Goal: Transaction & Acquisition: Book appointment/travel/reservation

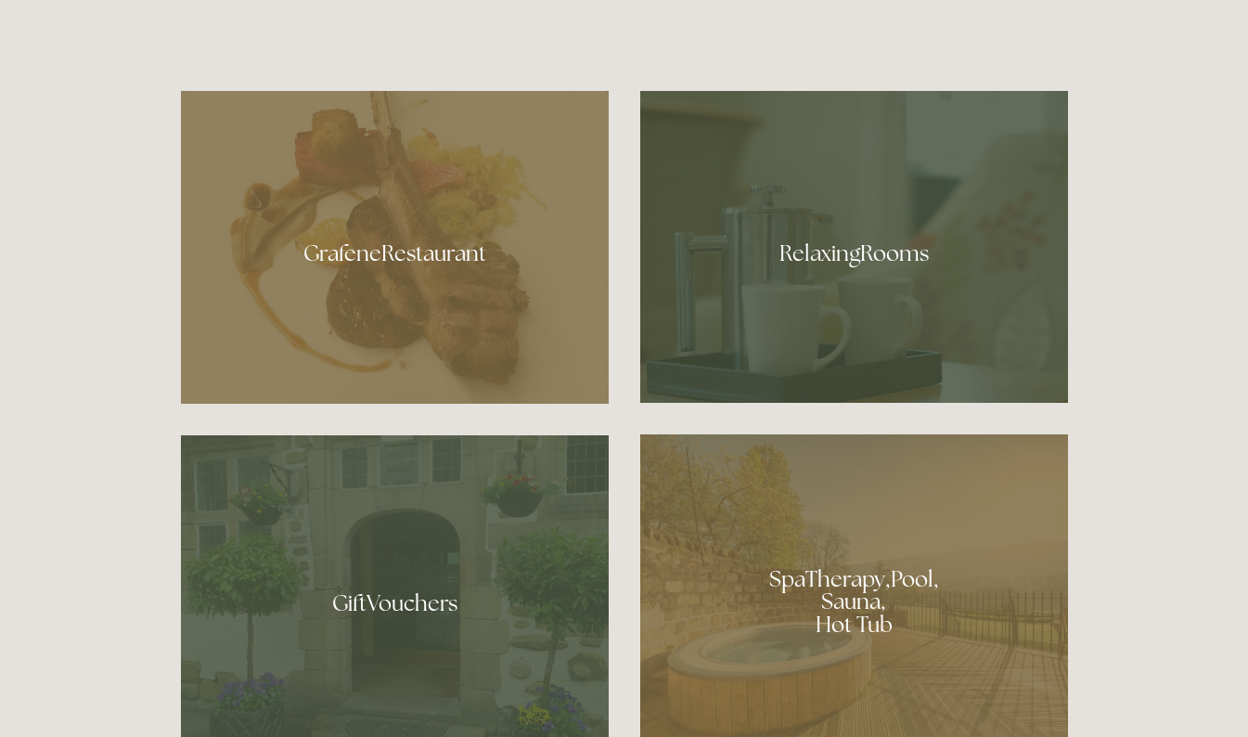
scroll to position [970, 0]
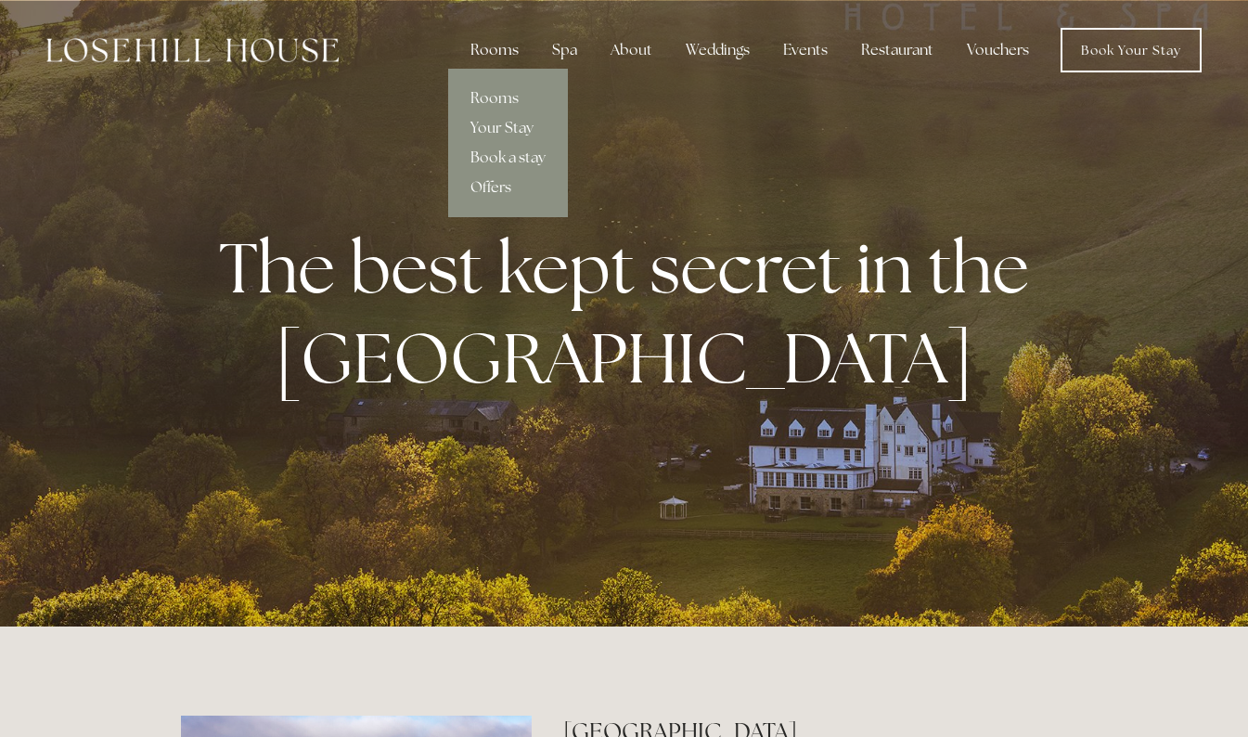
click at [495, 58] on div "Rooms" at bounding box center [495, 50] width 78 height 37
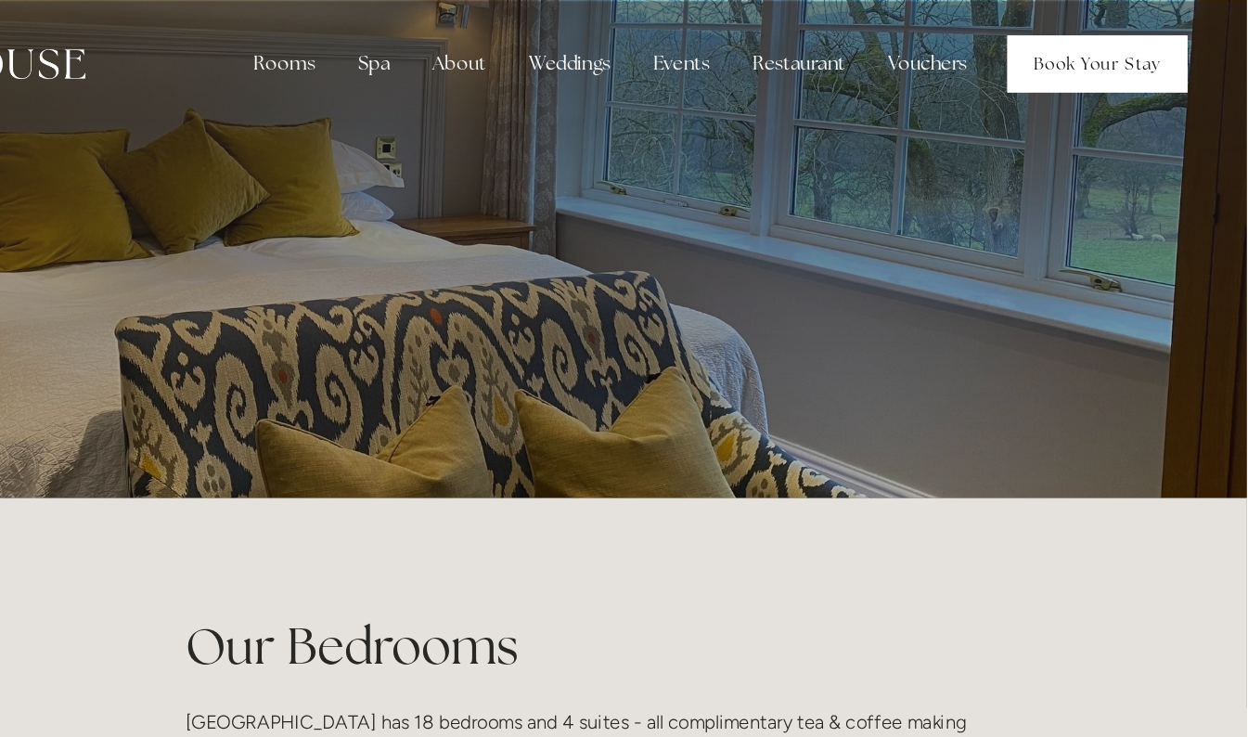
click at [1111, 49] on link "Book Your Stay" at bounding box center [1130, 50] width 141 height 45
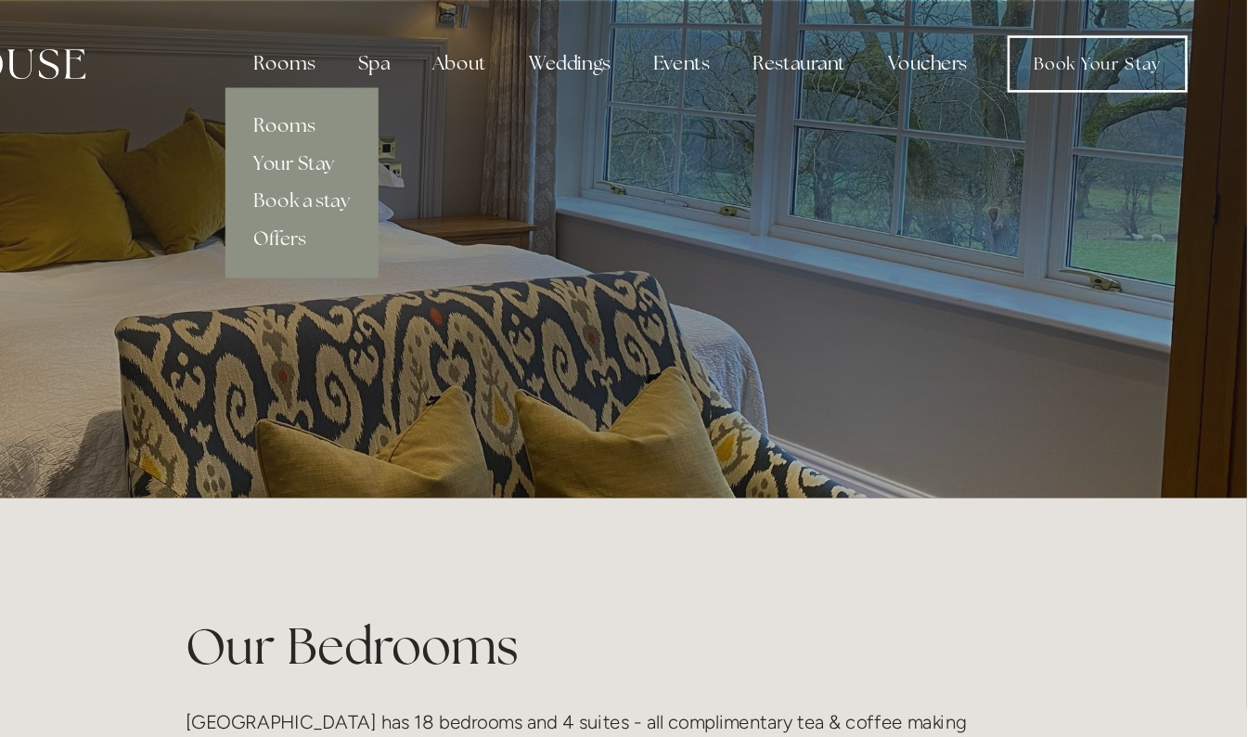
click at [495, 45] on div "Rooms" at bounding box center [495, 50] width 78 height 37
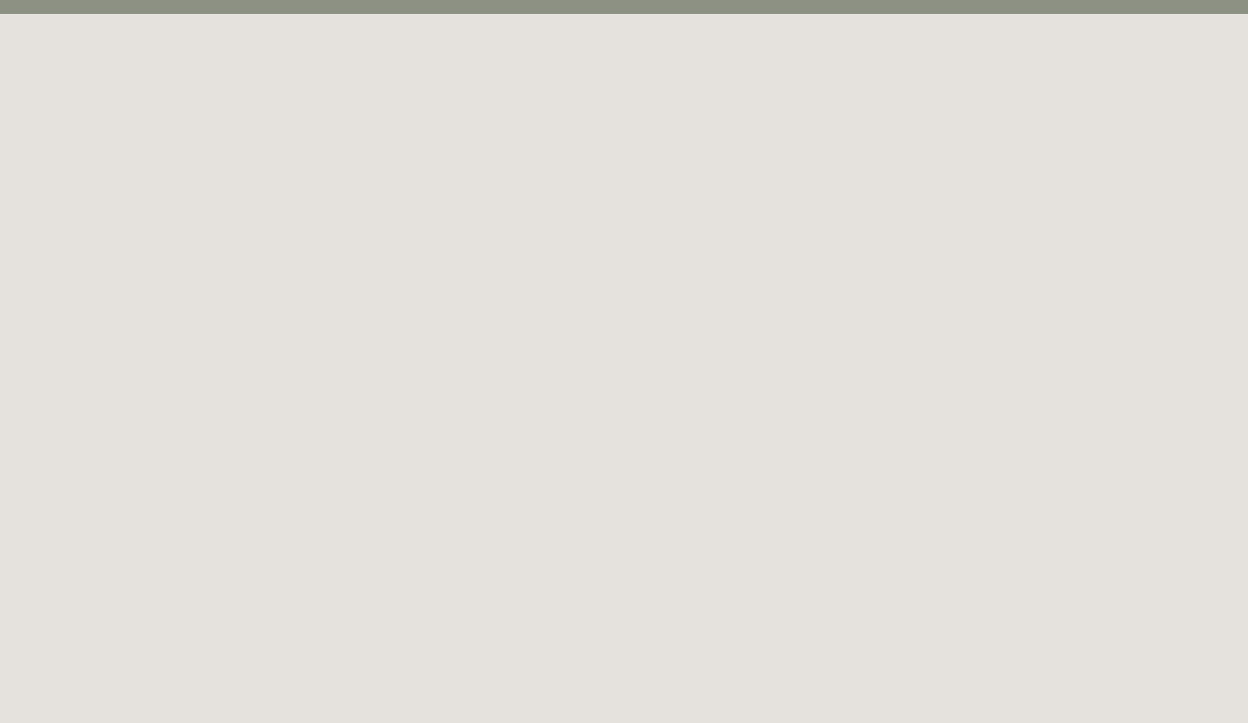
scroll to position [101, 0]
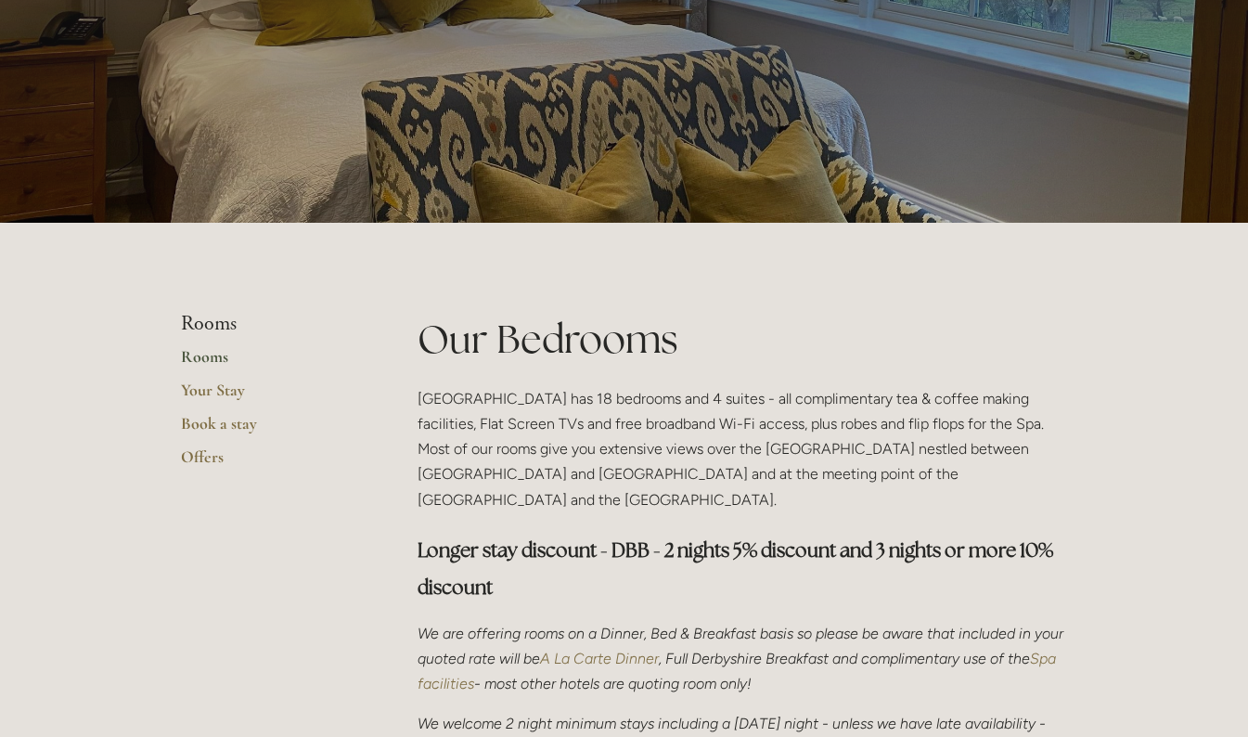
scroll to position [168, 0]
click at [206, 362] on link "Rooms" at bounding box center [269, 361] width 177 height 33
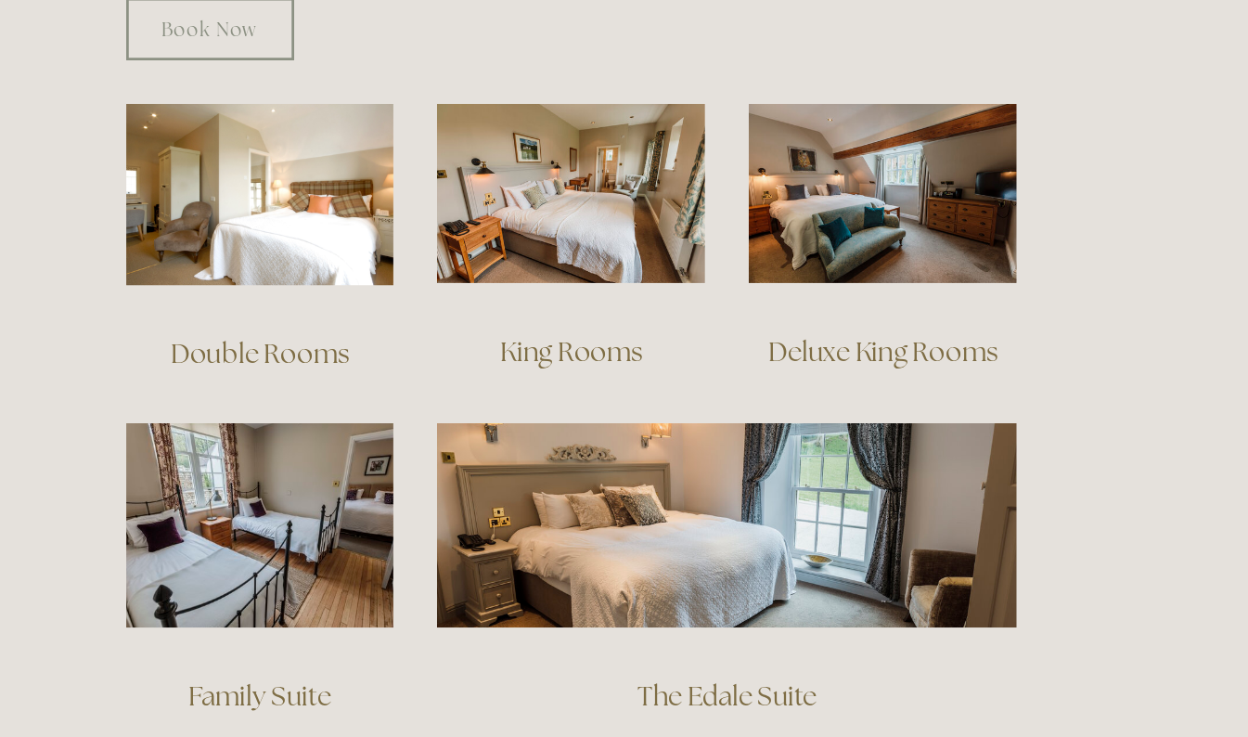
scroll to position [1089, 0]
click at [519, 694] on link "Family Suite" at bounding box center [515, 706] width 104 height 25
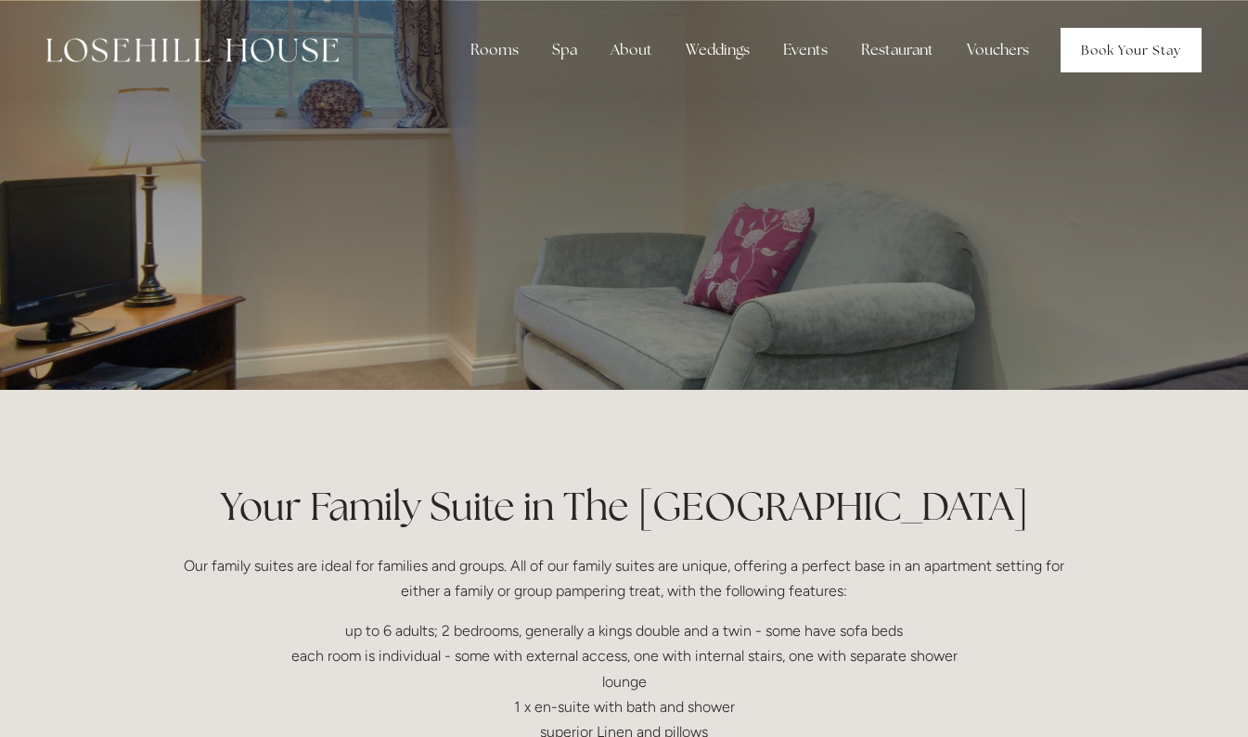
click at [1135, 58] on link "Book Your Stay" at bounding box center [1130, 50] width 141 height 45
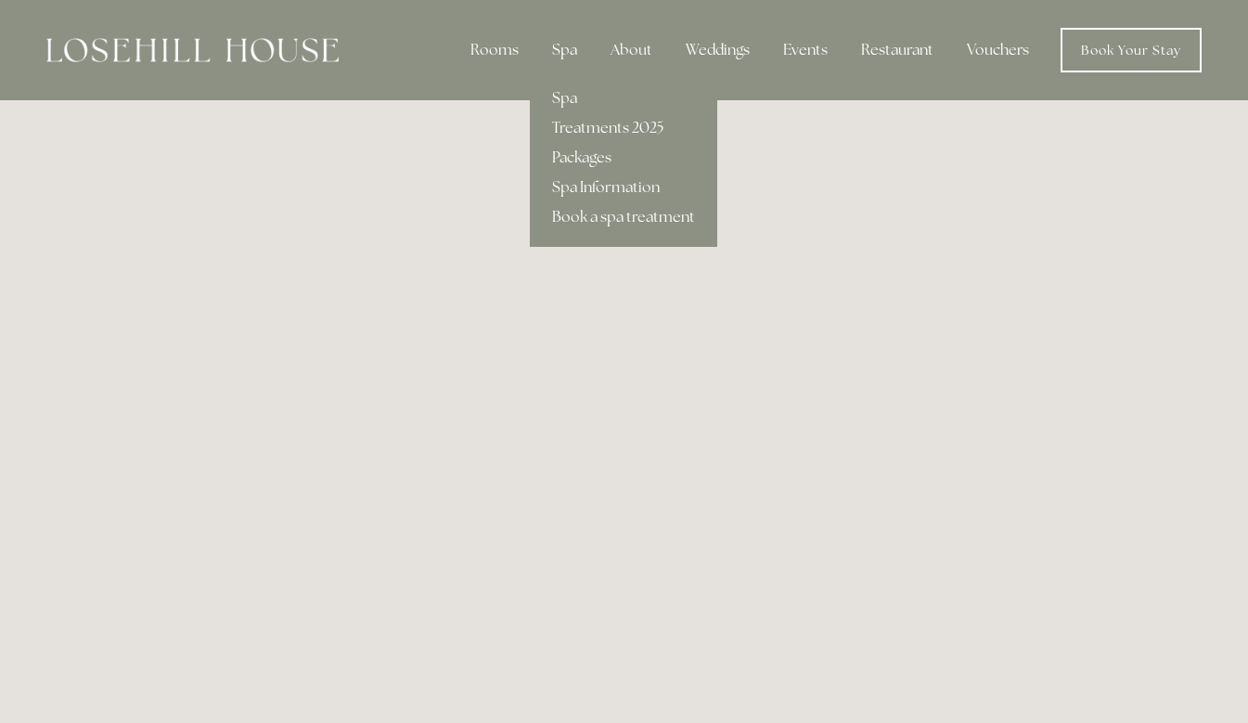
click at [549, 45] on div "Spa" at bounding box center [564, 50] width 55 height 37
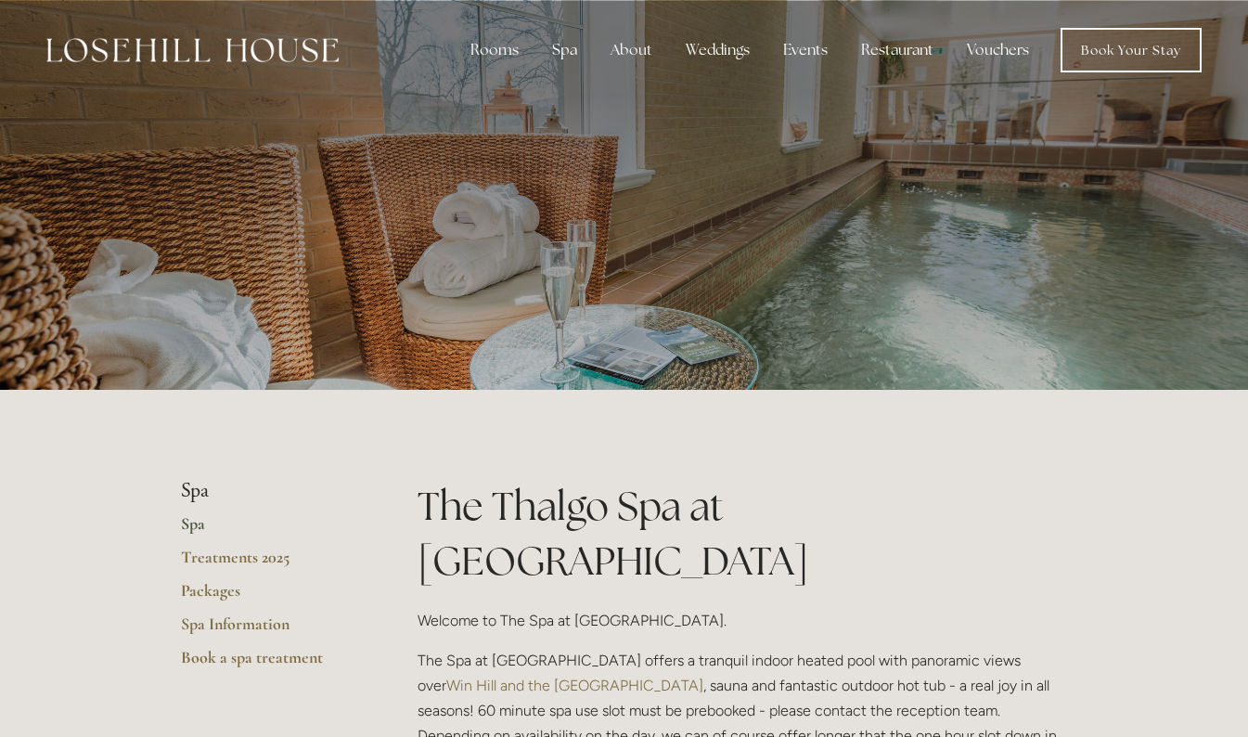
scroll to position [36, 0]
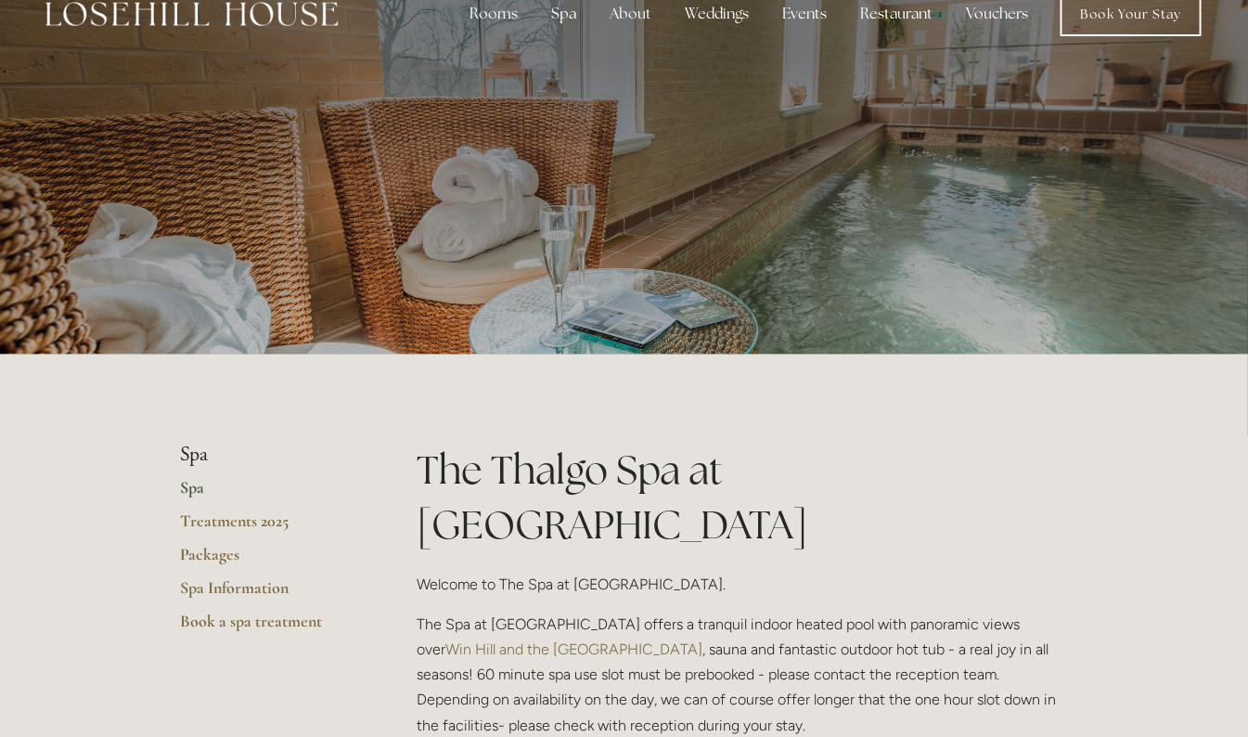
click at [195, 456] on li "Spa" at bounding box center [269, 455] width 177 height 24
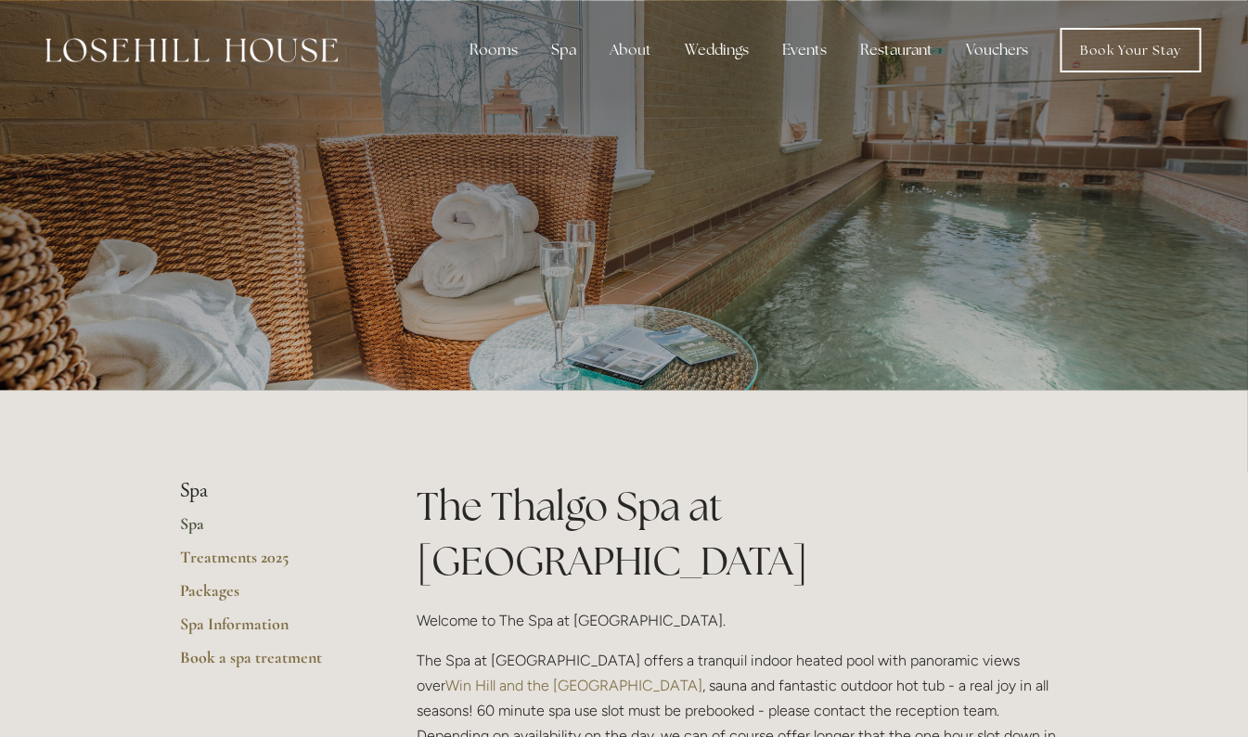
click at [627, 41] on div "About" at bounding box center [631, 50] width 71 height 37
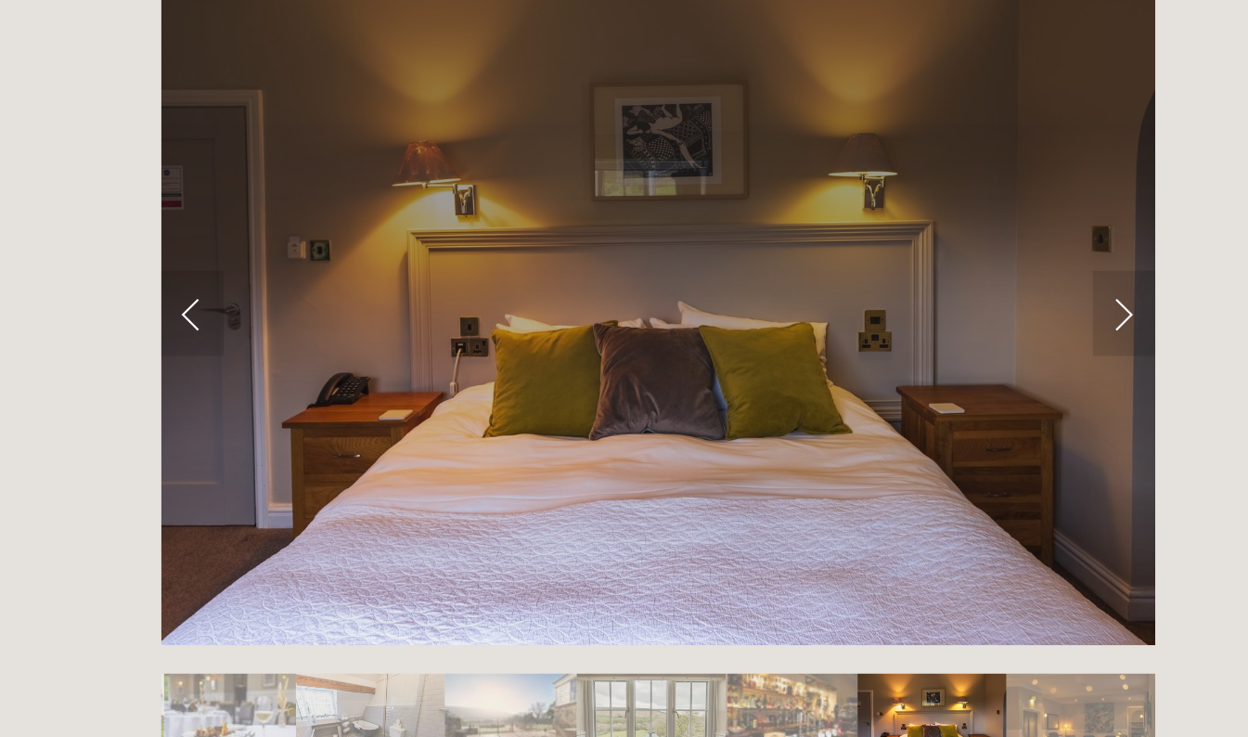
scroll to position [563, 0]
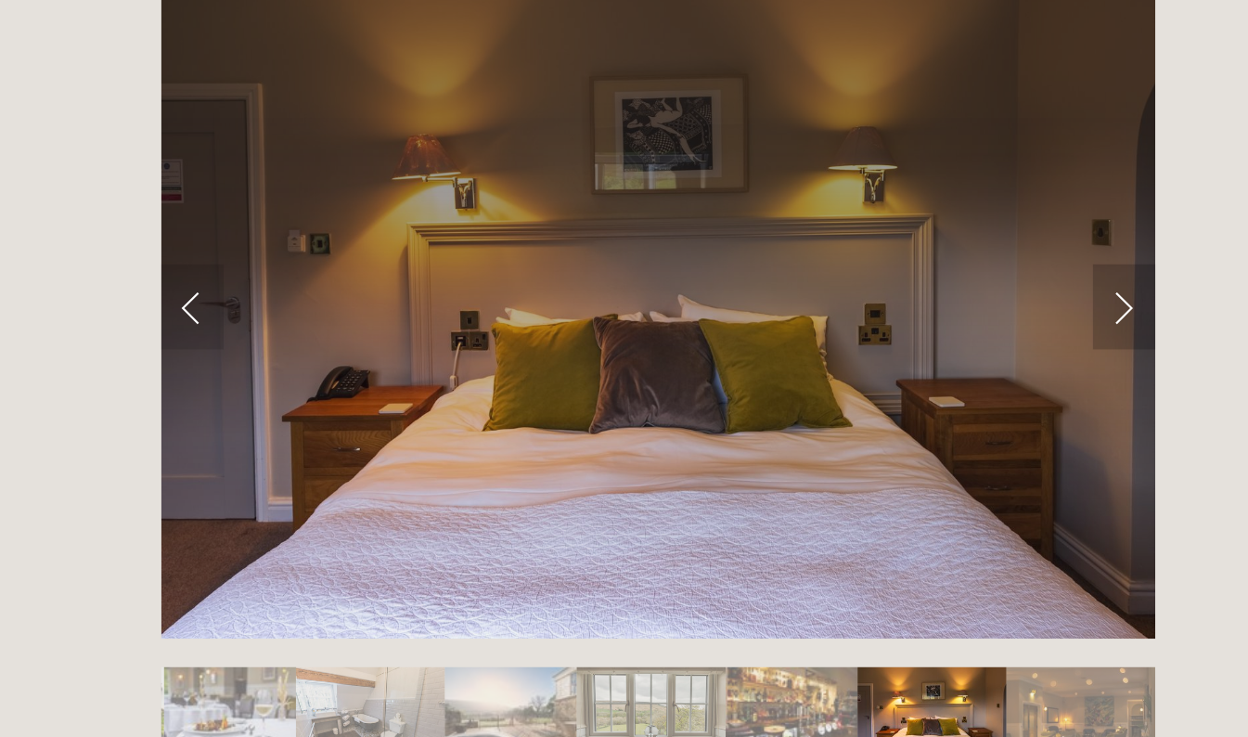
click at [1043, 473] on link "Next Slide" at bounding box center [1047, 455] width 41 height 56
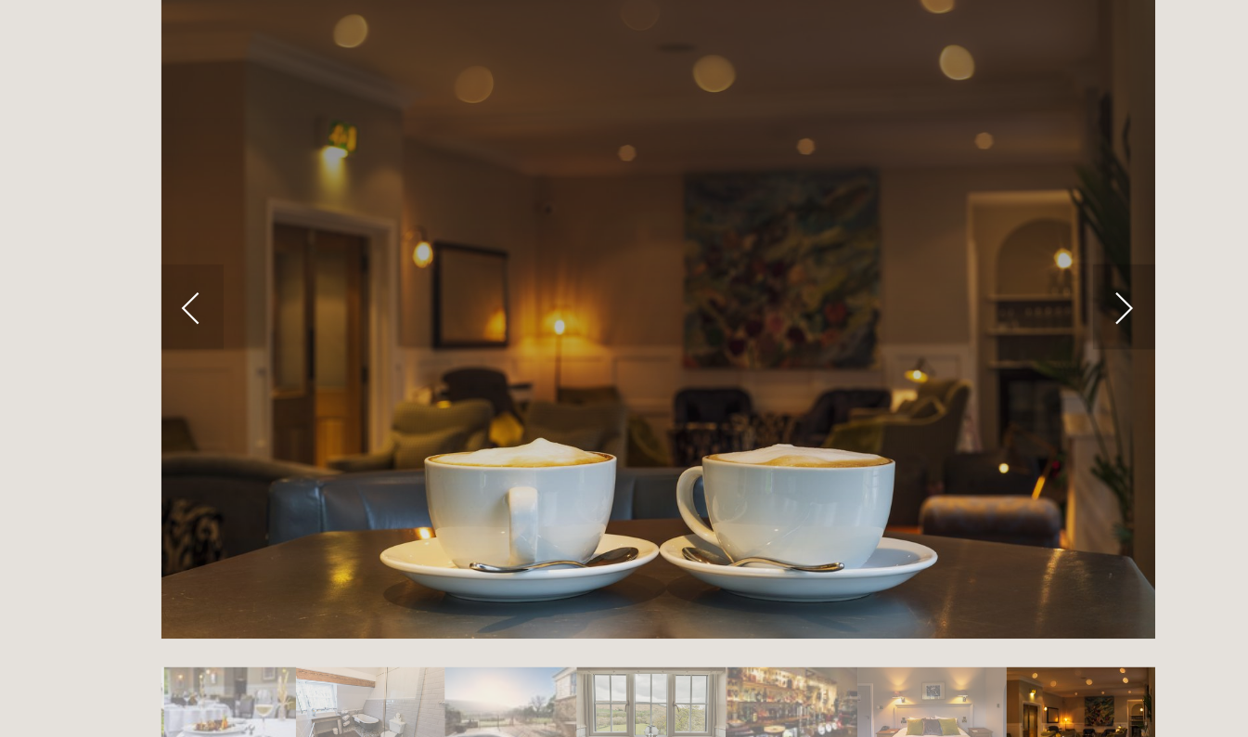
click at [1044, 466] on link "Next Slide" at bounding box center [1047, 455] width 41 height 56
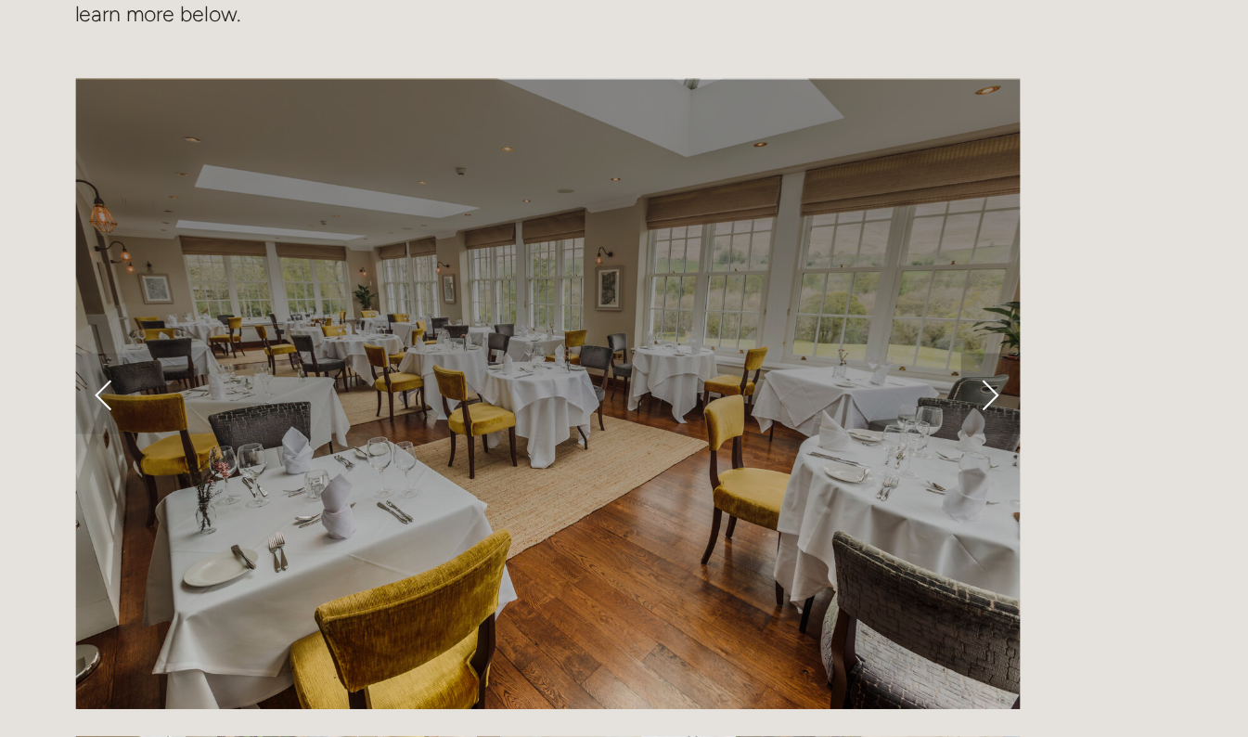
click at [1038, 456] on link "Next Slide" at bounding box center [1047, 455] width 41 height 56
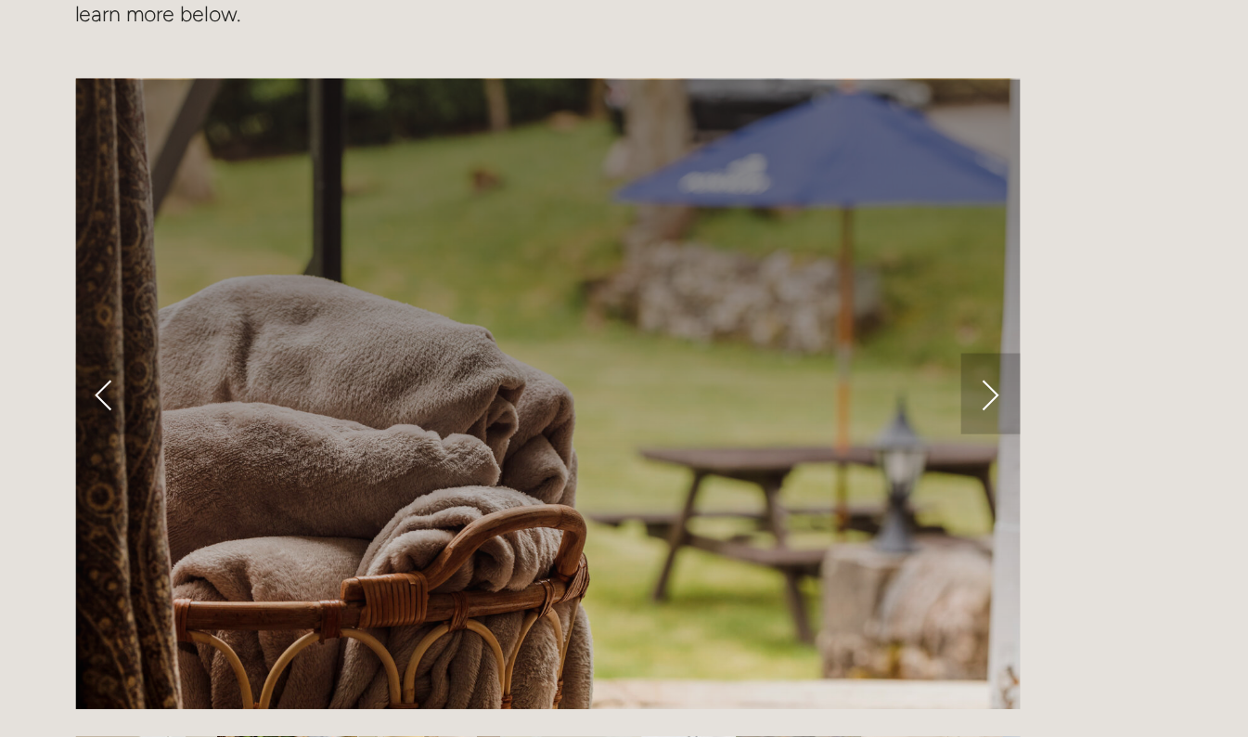
click at [1050, 451] on link "Next Slide" at bounding box center [1047, 455] width 41 height 56
click at [1047, 469] on link "Next Slide" at bounding box center [1047, 455] width 41 height 56
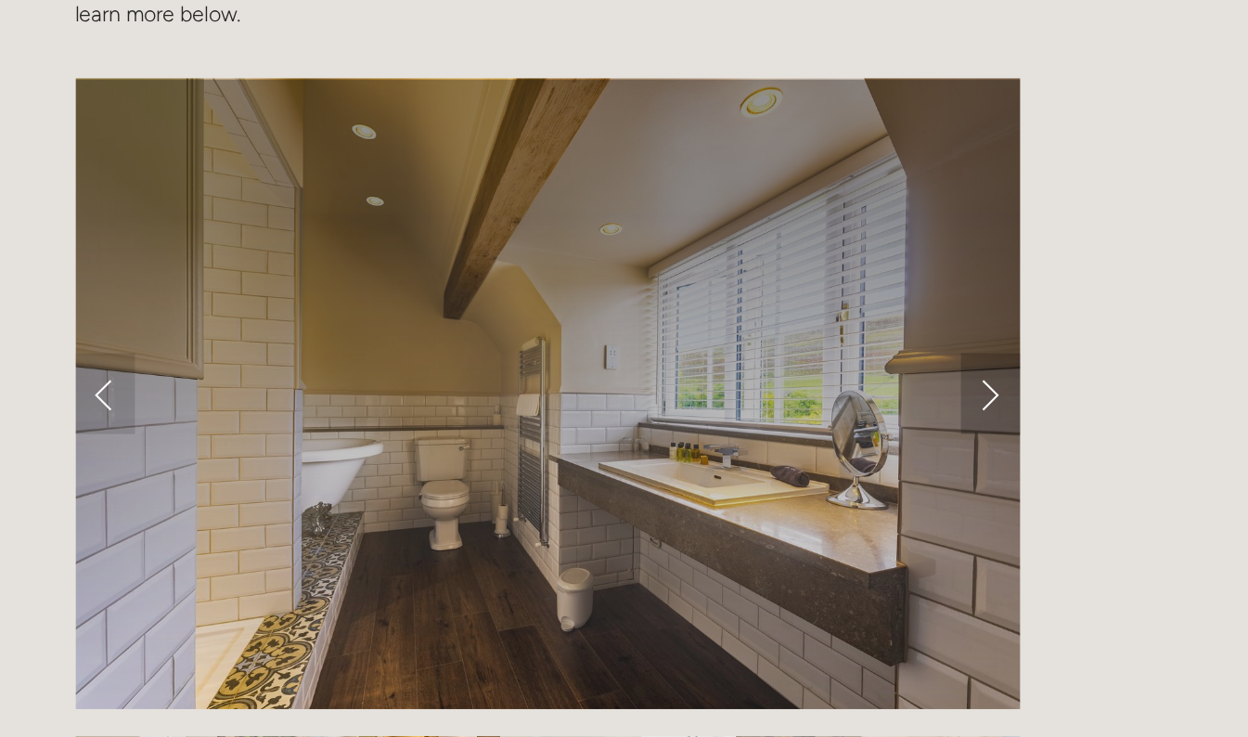
click at [1047, 464] on link "Next Slide" at bounding box center [1047, 455] width 41 height 56
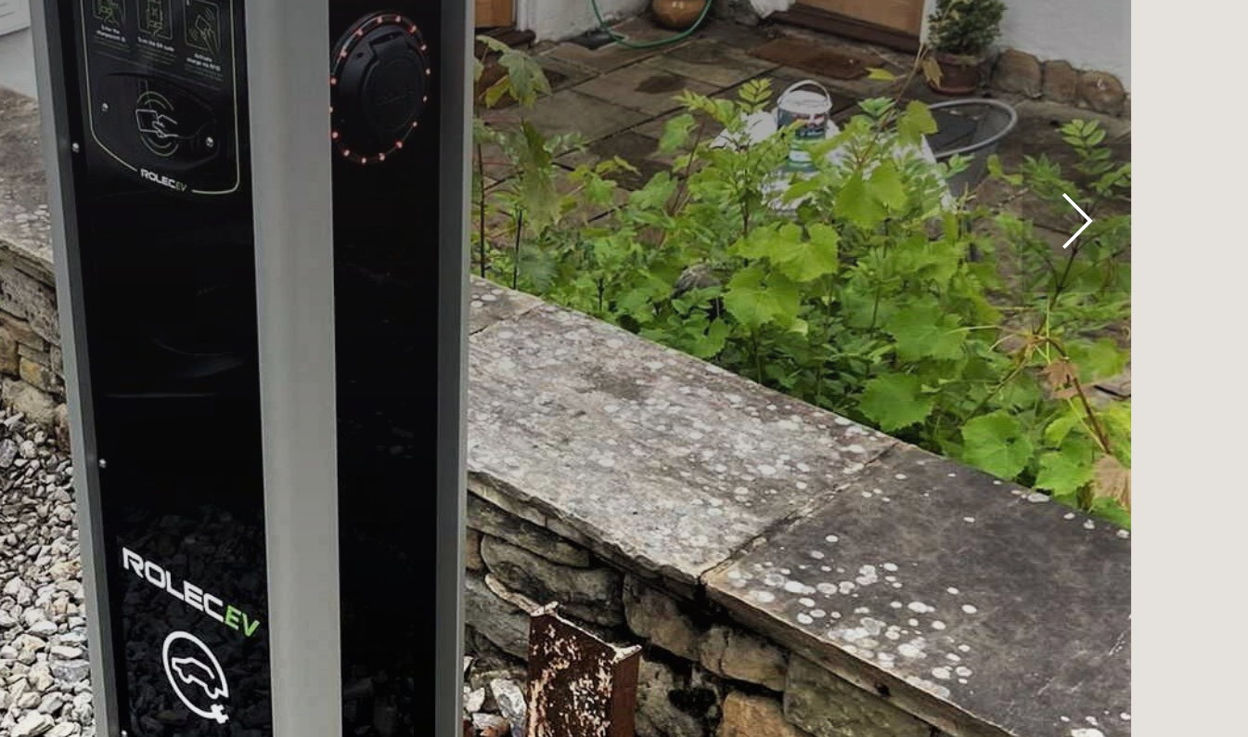
click at [1046, 461] on link "Next Slide" at bounding box center [1047, 455] width 41 height 56
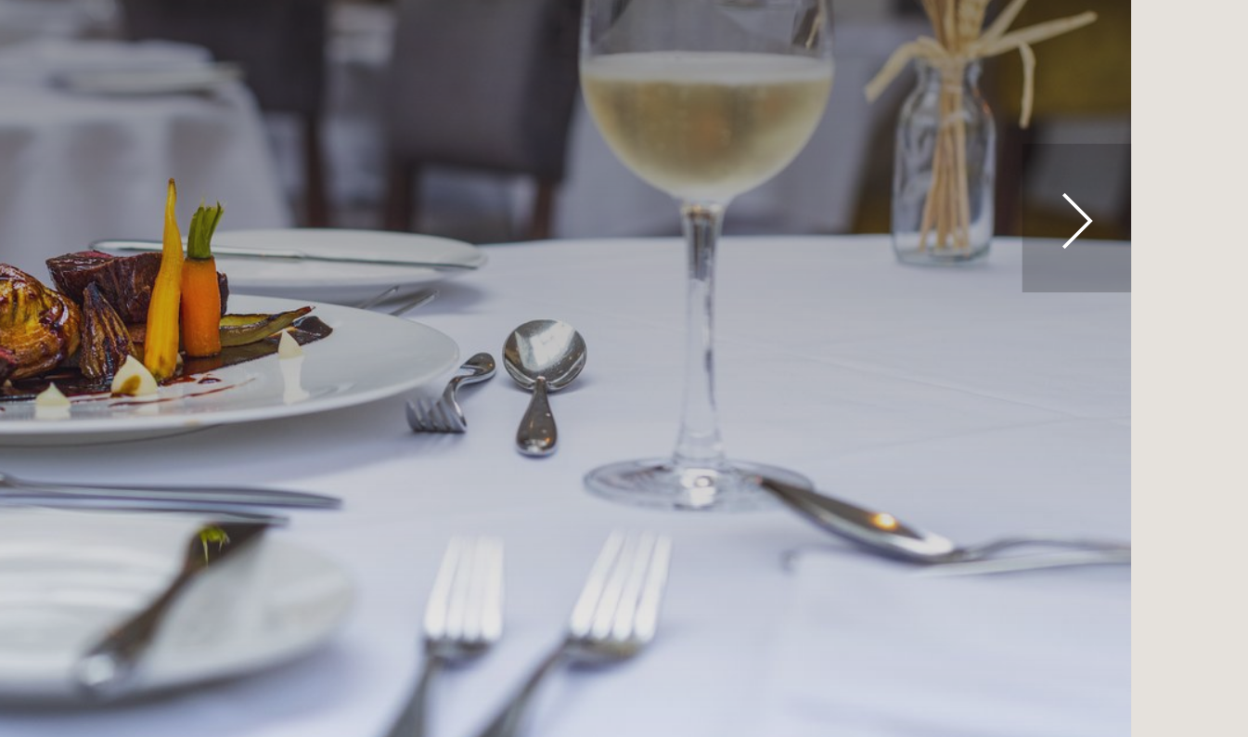
click at [1053, 467] on link "Next Slide" at bounding box center [1047, 455] width 41 height 56
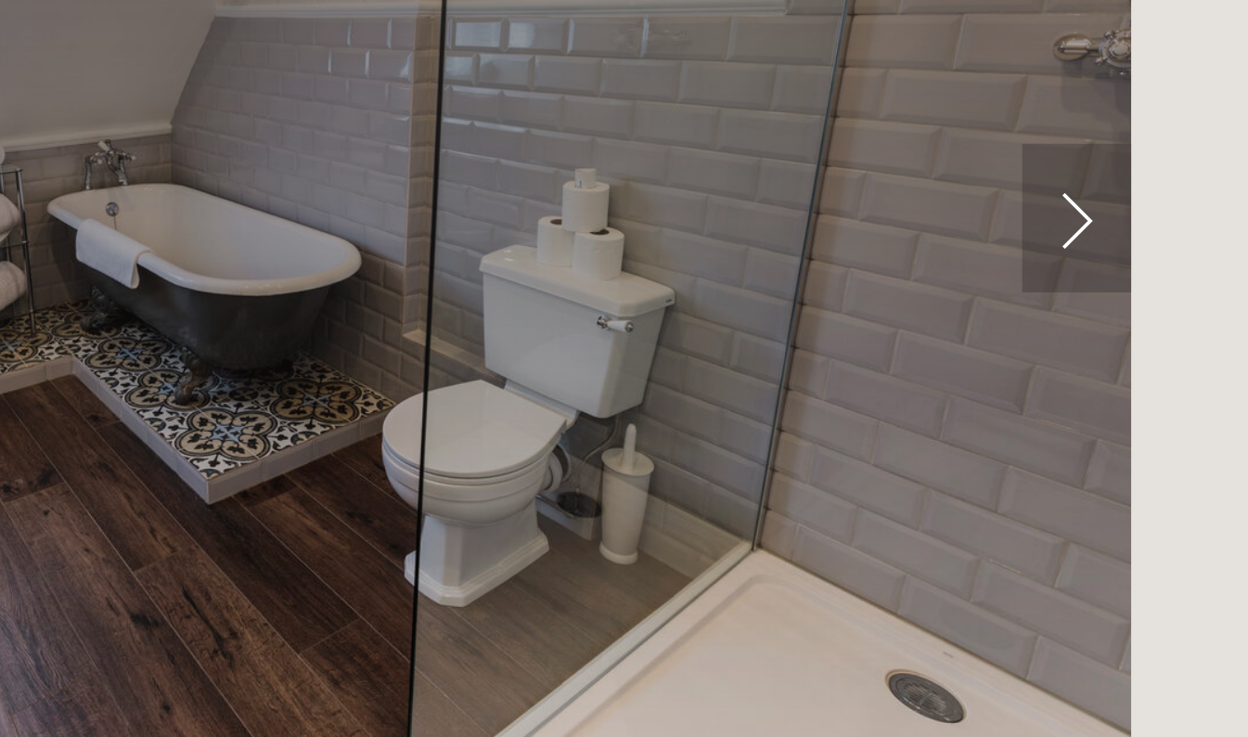
click at [1047, 475] on link "Next Slide" at bounding box center [1047, 455] width 41 height 56
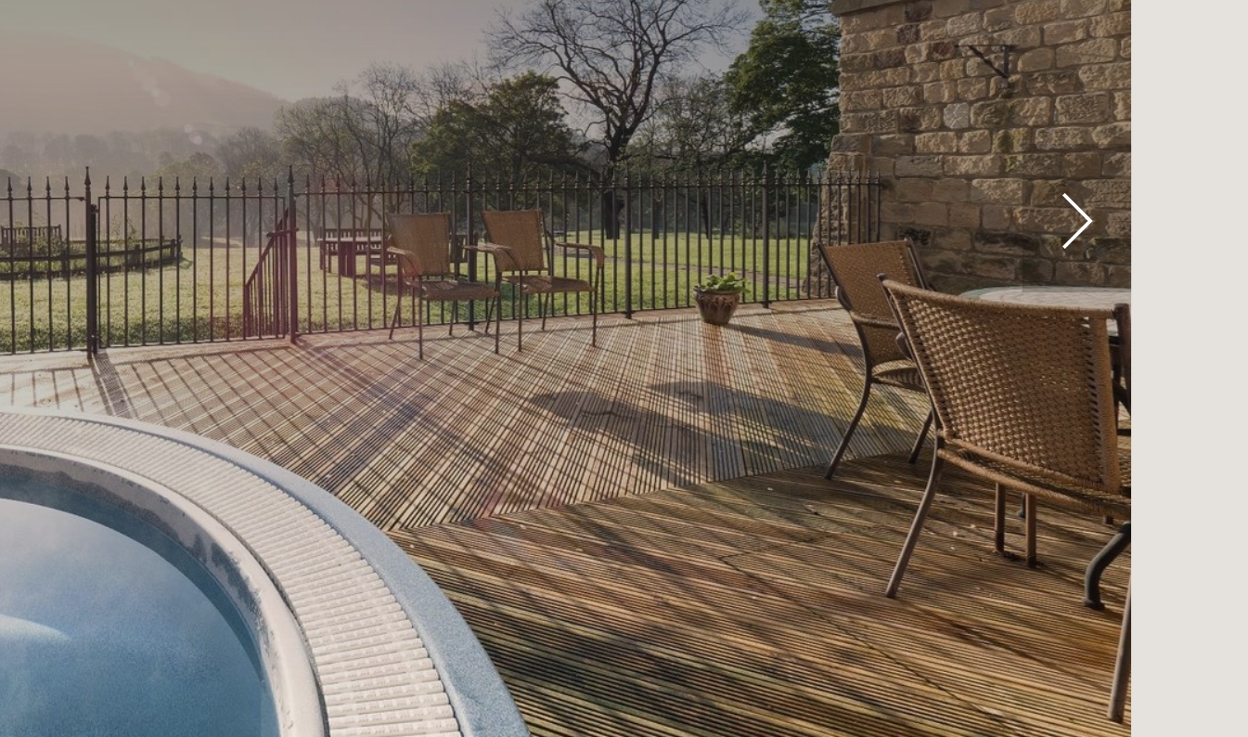
click at [1047, 459] on link "Next Slide" at bounding box center [1047, 455] width 41 height 56
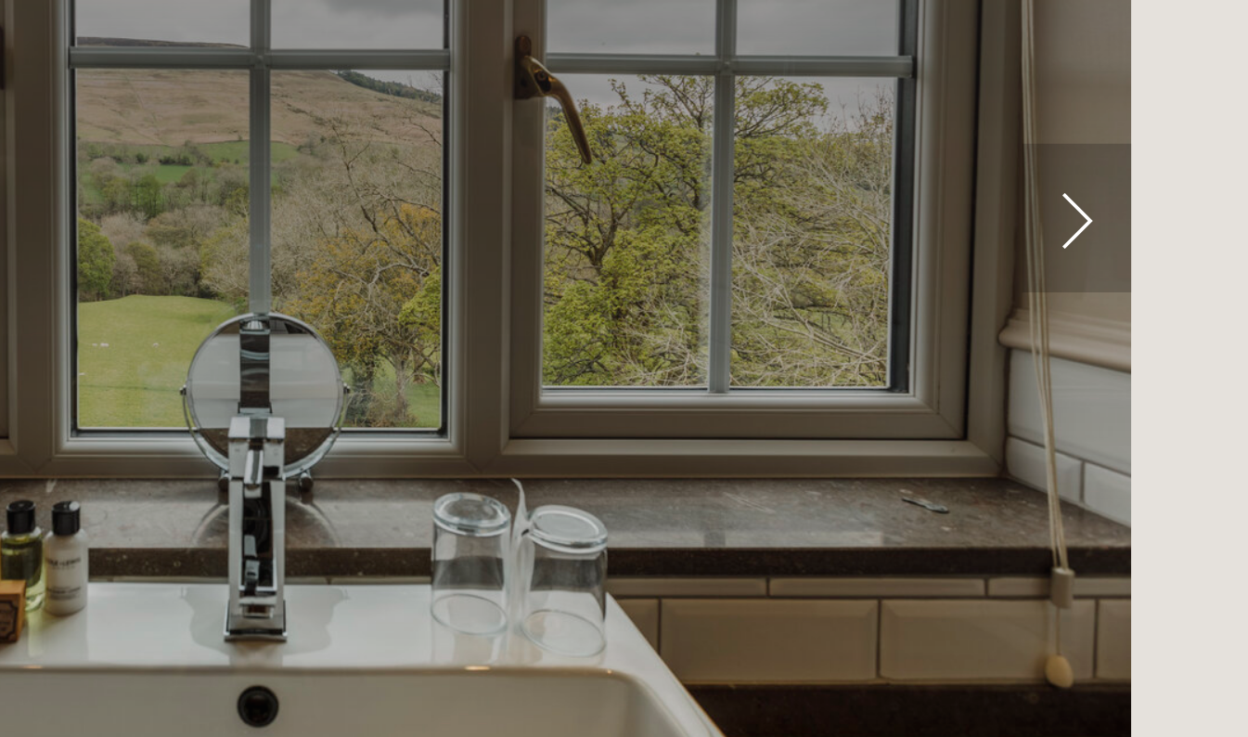
click at [1048, 464] on link "Next Slide" at bounding box center [1047, 455] width 41 height 56
click at [1047, 461] on link "Next Slide" at bounding box center [1047, 455] width 41 height 56
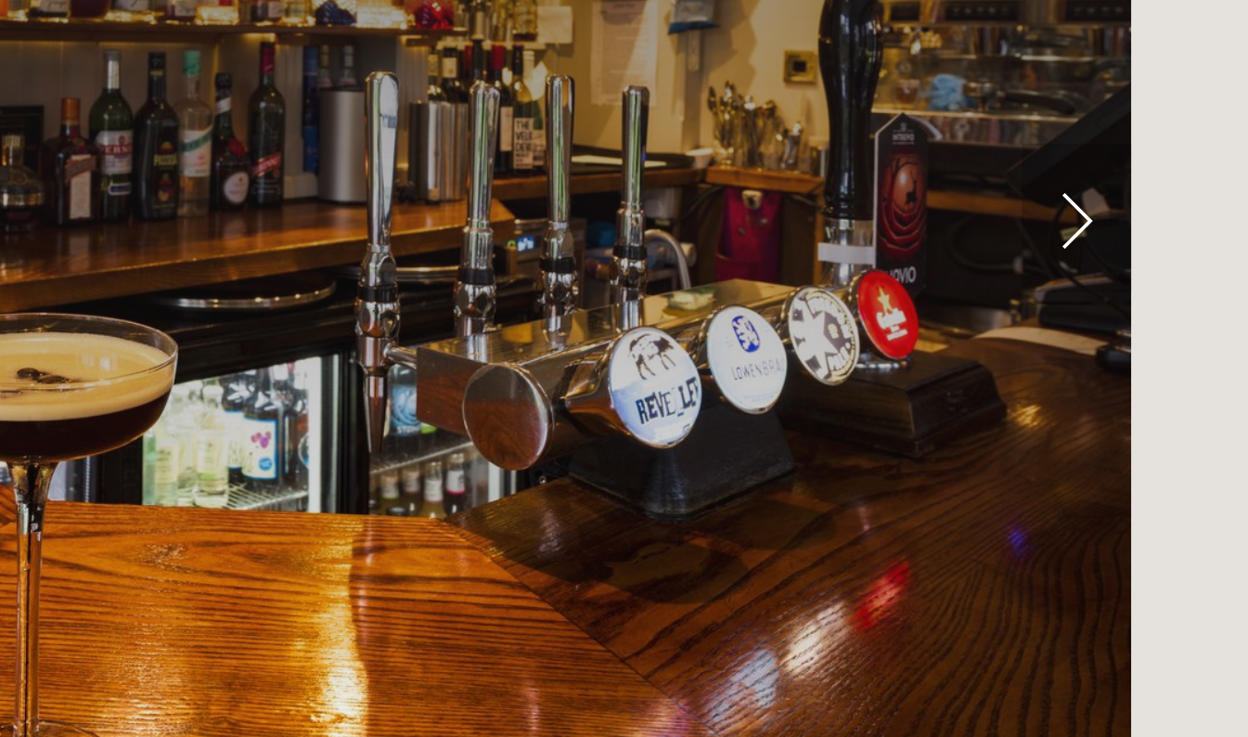
click at [1047, 460] on link "Next Slide" at bounding box center [1047, 455] width 41 height 56
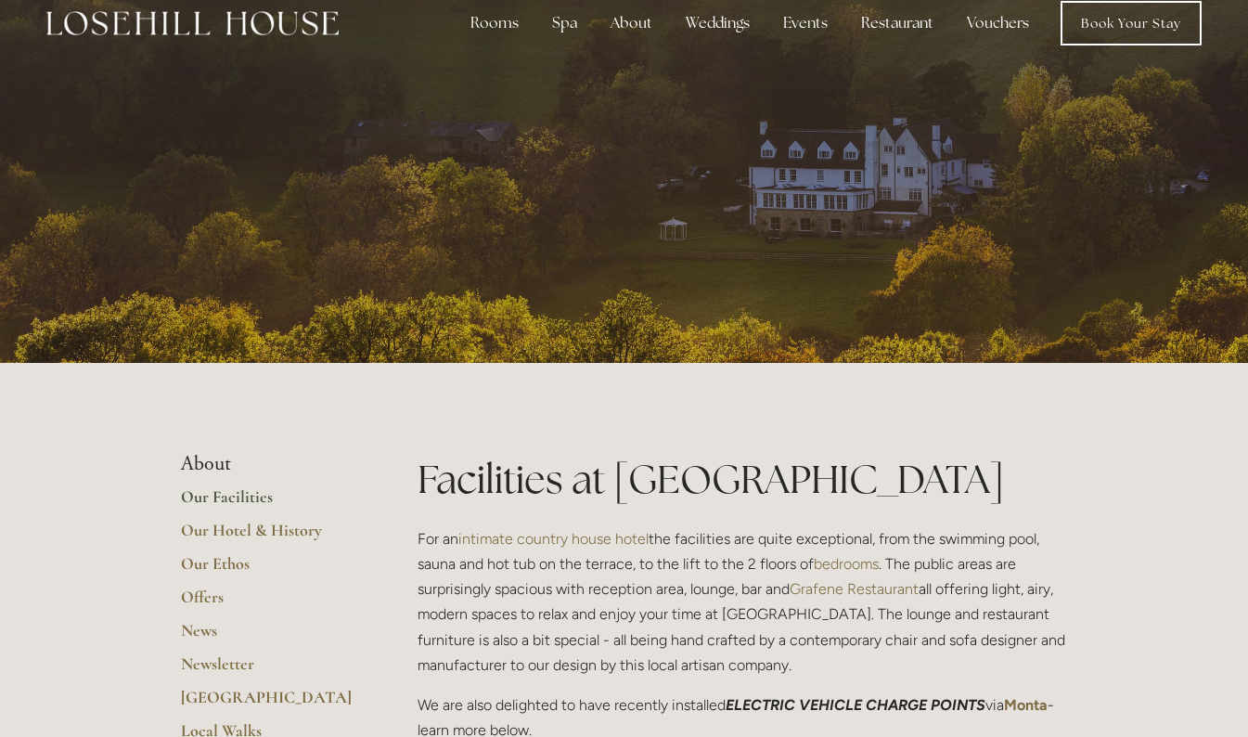
scroll to position [27, 0]
